Goal: Navigation & Orientation: Find specific page/section

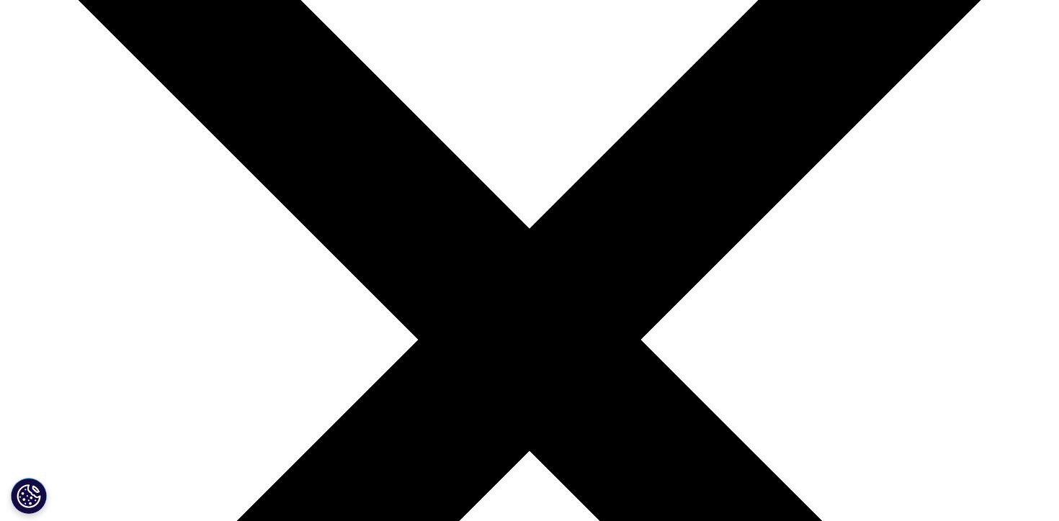
scroll to position [302, 0]
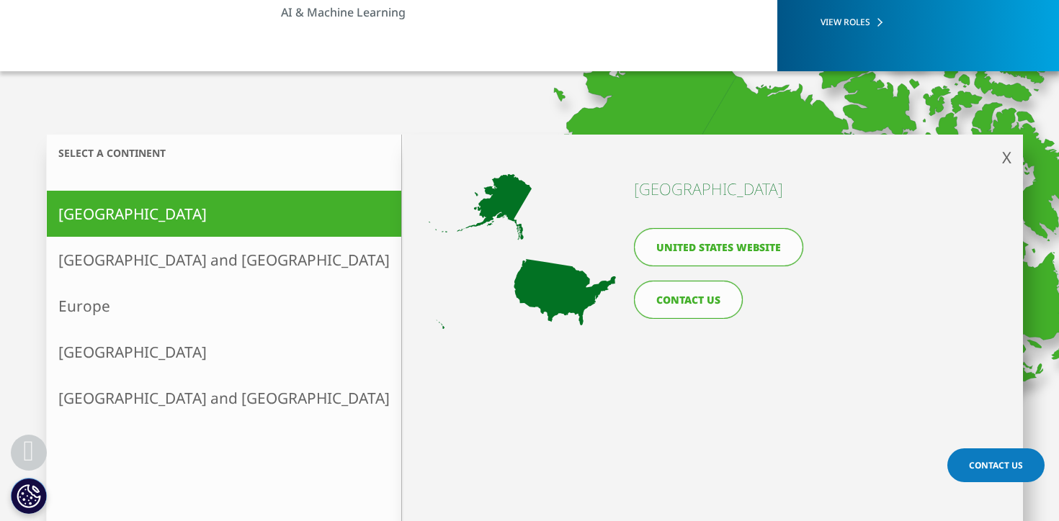
click at [683, 252] on link "United States website" at bounding box center [718, 247] width 169 height 38
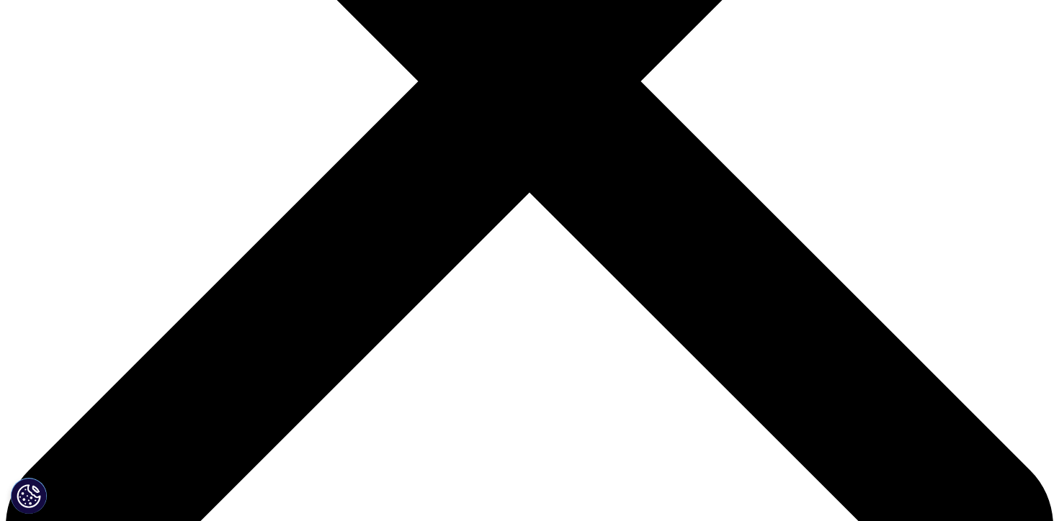
scroll to position [462, 0]
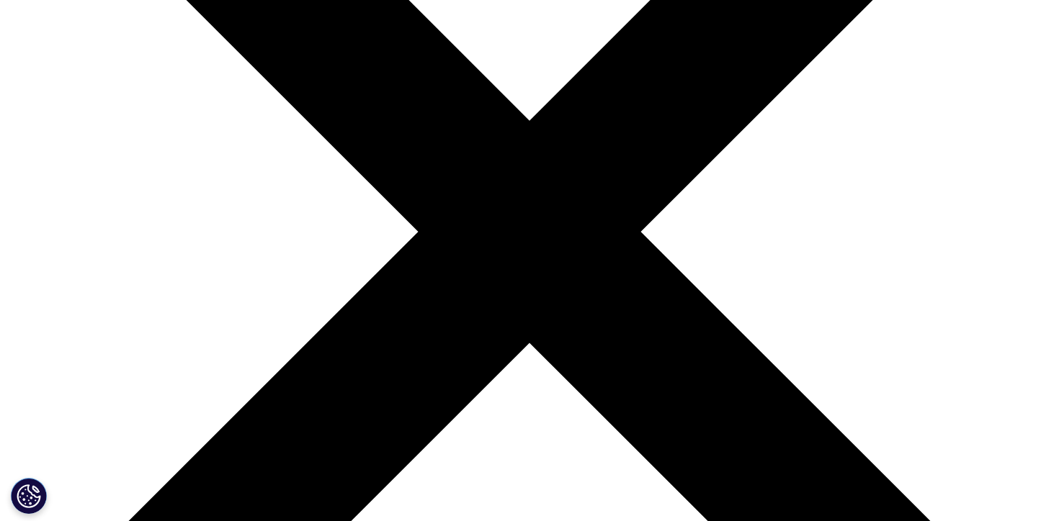
scroll to position [315, 0]
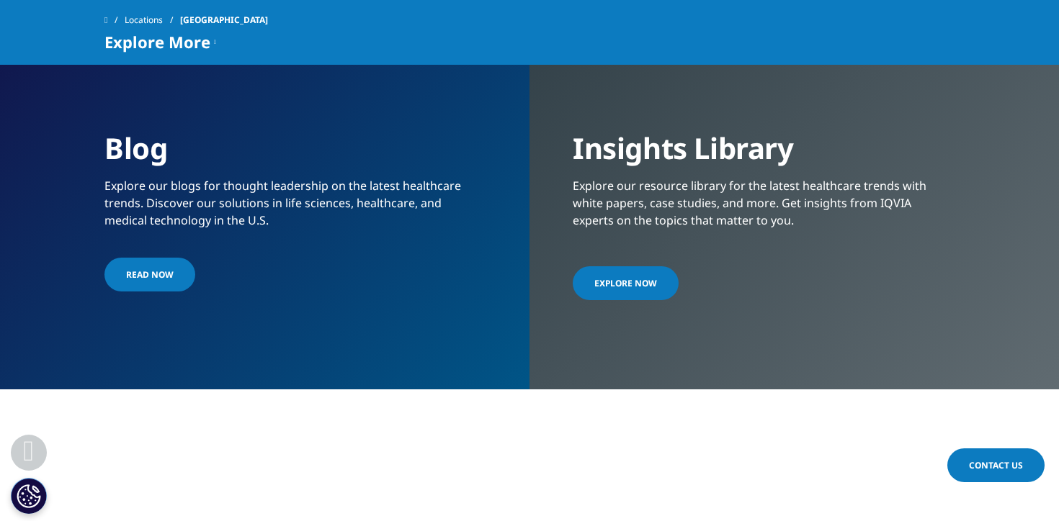
scroll to position [3304, 0]
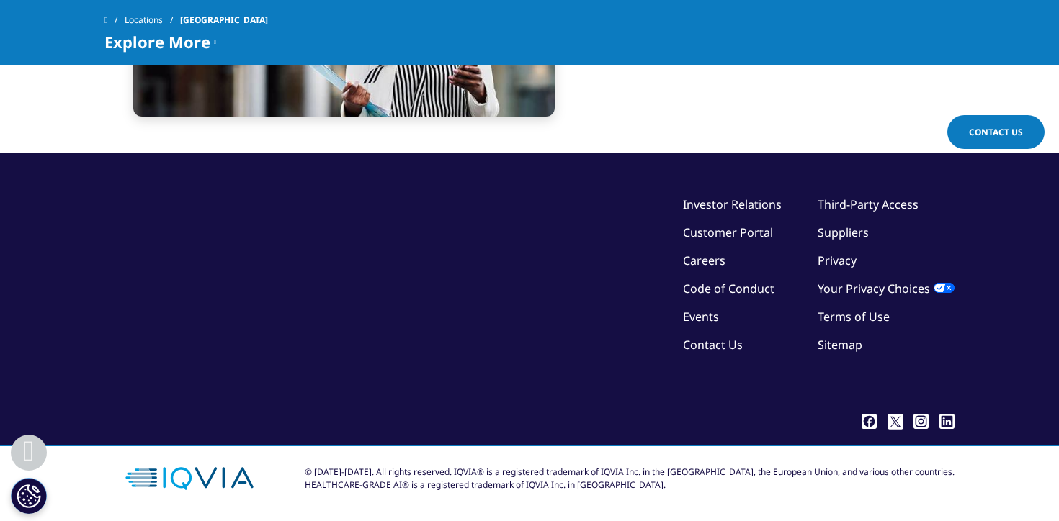
click at [694, 264] on link "Careers" at bounding box center [704, 261] width 42 height 16
click at [709, 264] on link "Careers" at bounding box center [704, 261] width 42 height 16
click at [699, 261] on link "Careers" at bounding box center [704, 261] width 42 height 16
